Goal: Check status: Check status

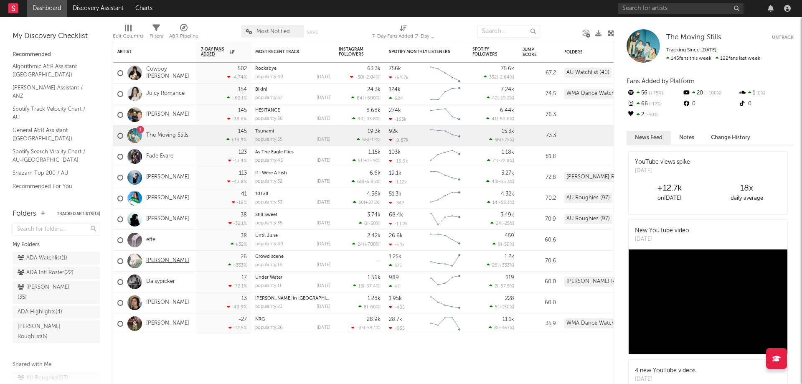
click at [181, 262] on link "[PERSON_NAME]" at bounding box center [167, 260] width 43 height 7
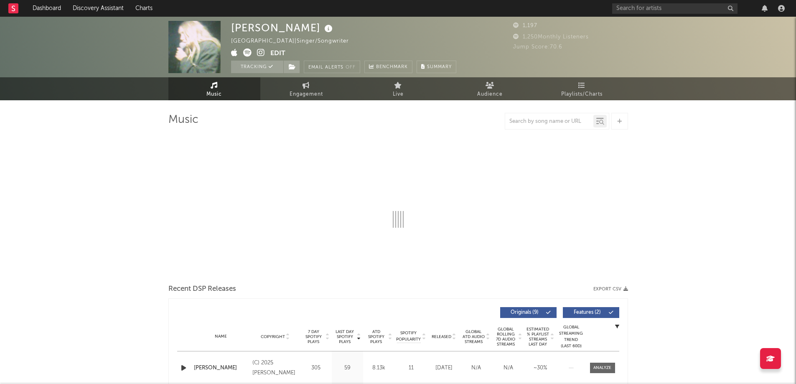
select select "6m"
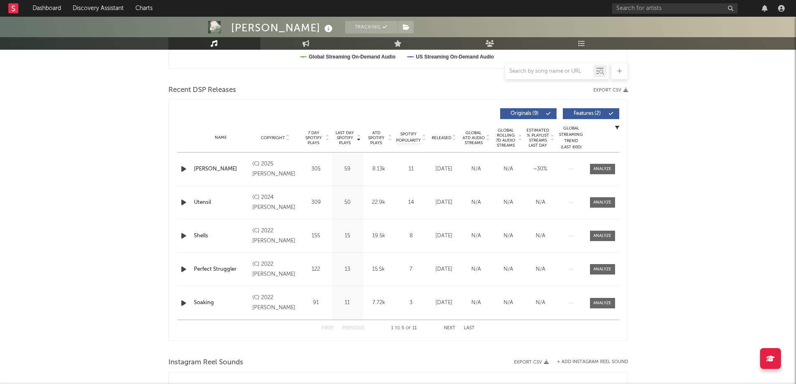
scroll to position [334, 0]
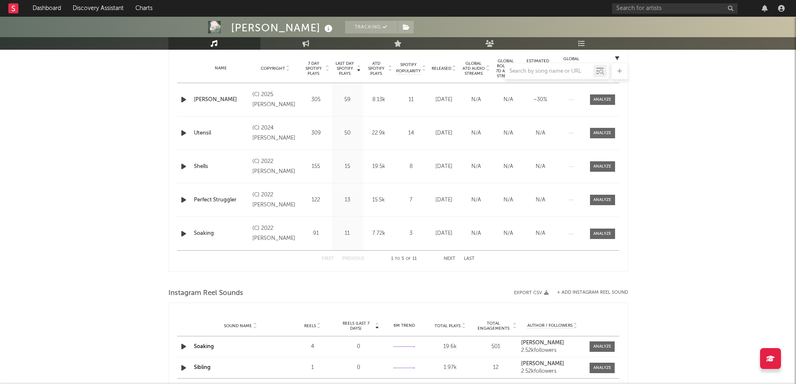
click at [656, 135] on div "Hannah McKittrick Tracking Australia | Singer/Songwriter Edit Tracking Email Al…" at bounding box center [398, 60] width 796 height 757
click at [260, 107] on div "(C) 2025 Jerome Blazé" at bounding box center [275, 100] width 46 height 20
